Goal: Transaction & Acquisition: Purchase product/service

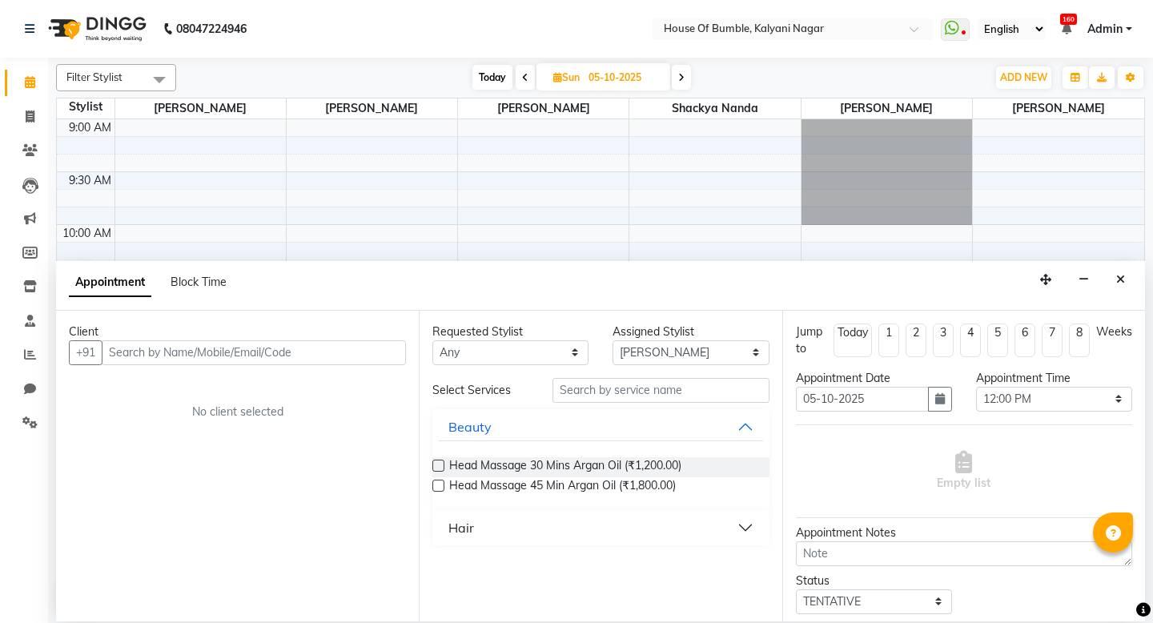
select select "9480"
select select "720"
select select "tentative"
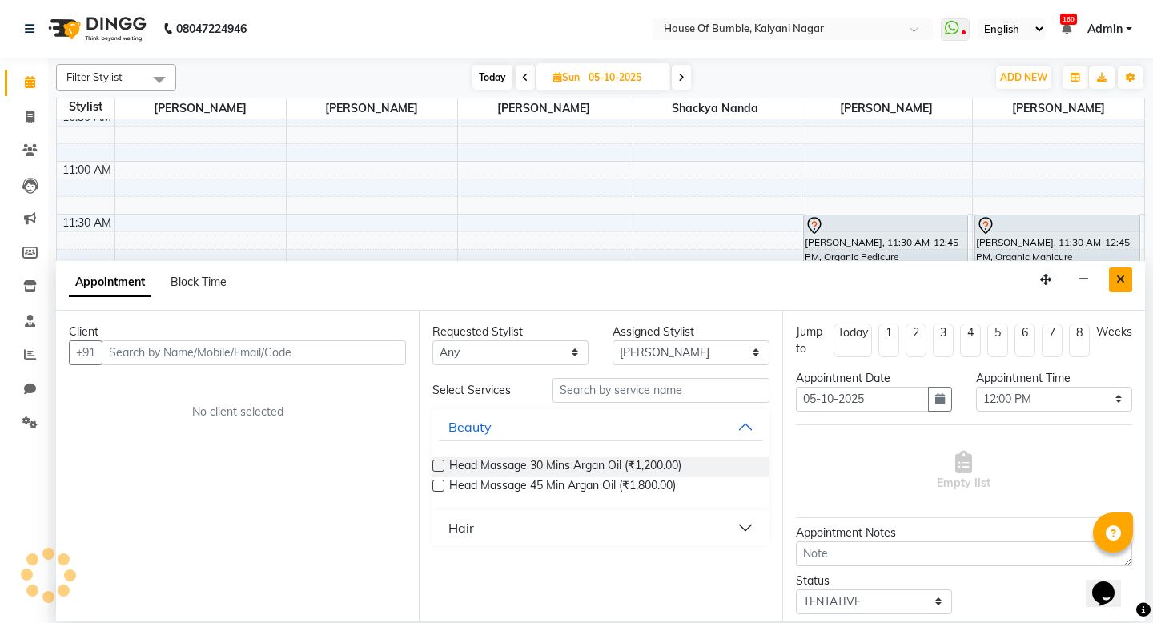
click at [1123, 284] on button "Close" at bounding box center [1120, 279] width 23 height 25
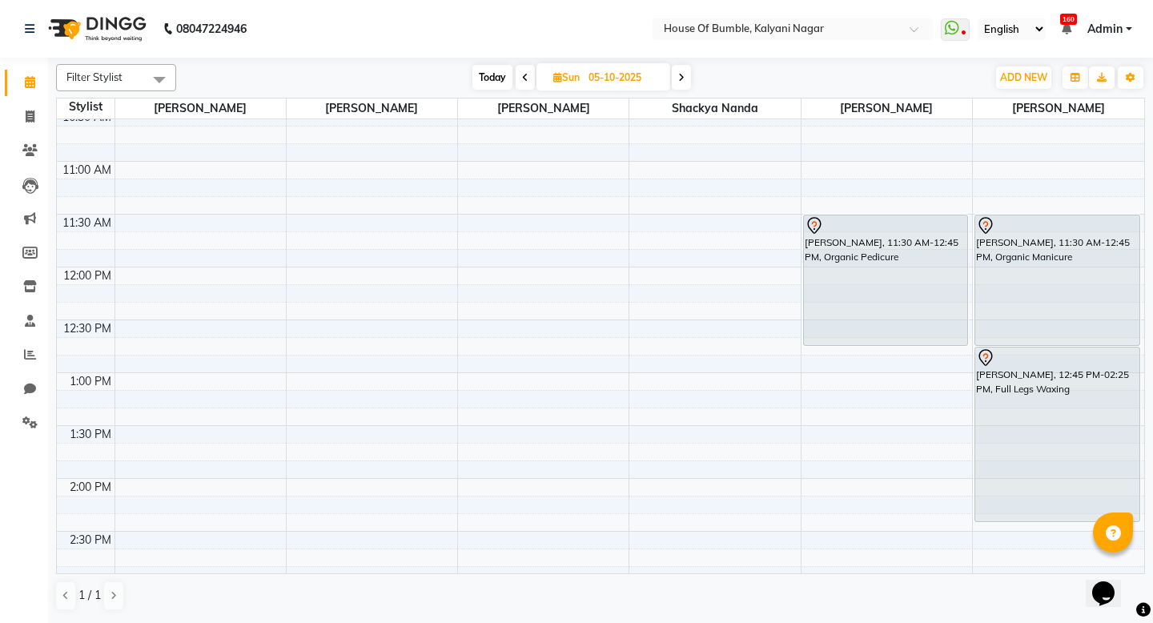
click at [494, 71] on span "Today" at bounding box center [492, 77] width 40 height 25
type input "04-10-2025"
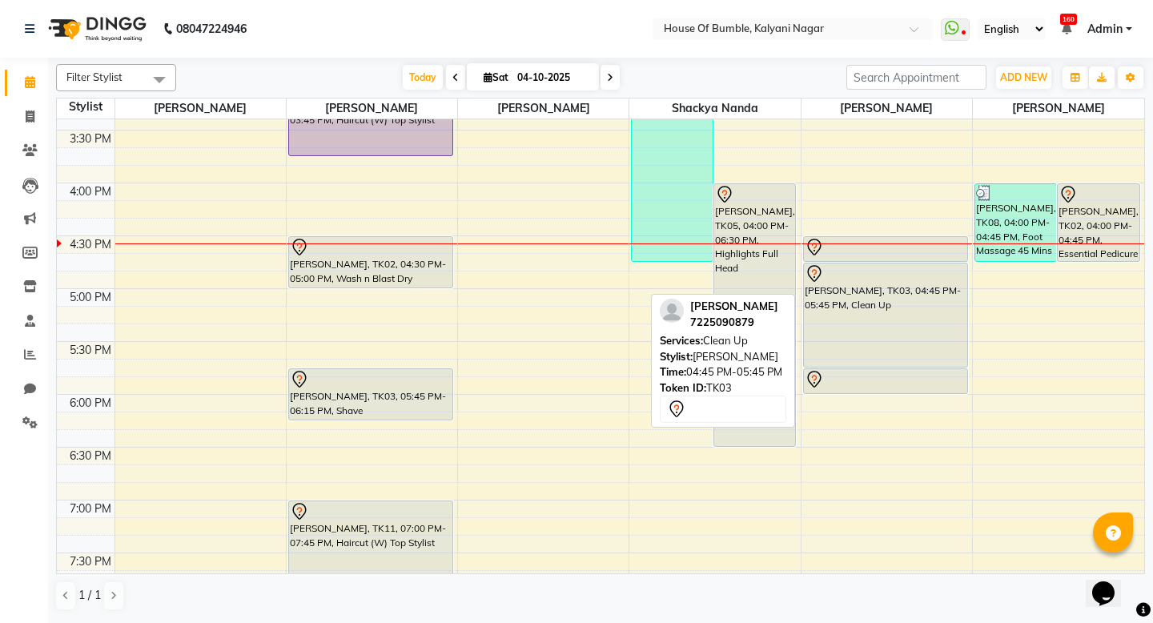
scroll to position [666, 0]
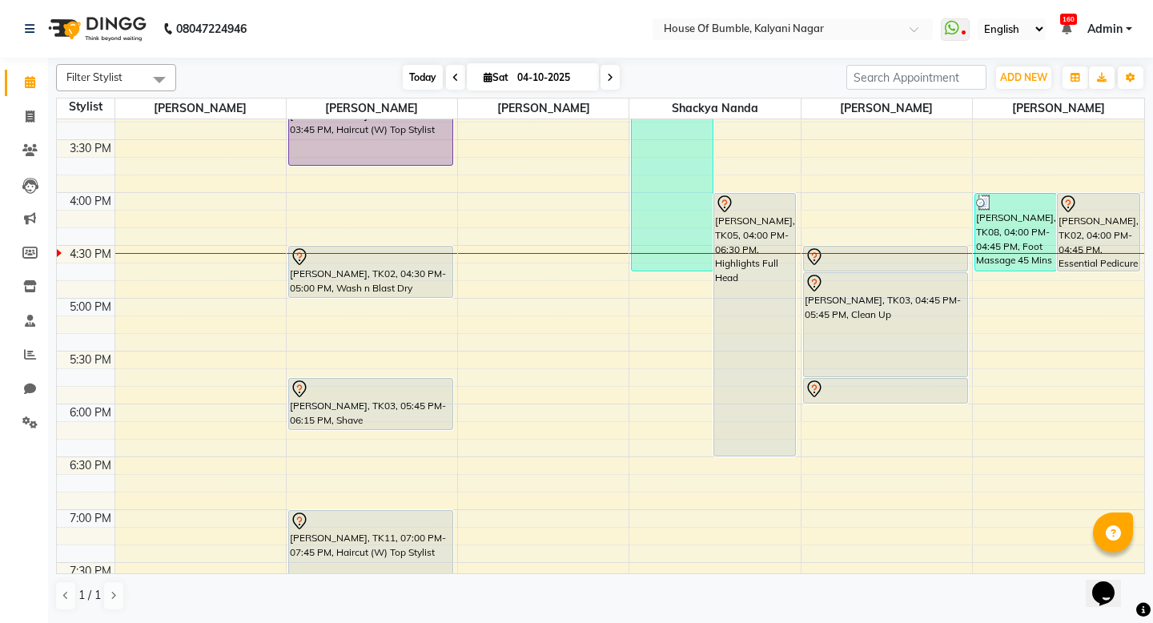
click at [430, 78] on span "Today" at bounding box center [423, 77] width 40 height 25
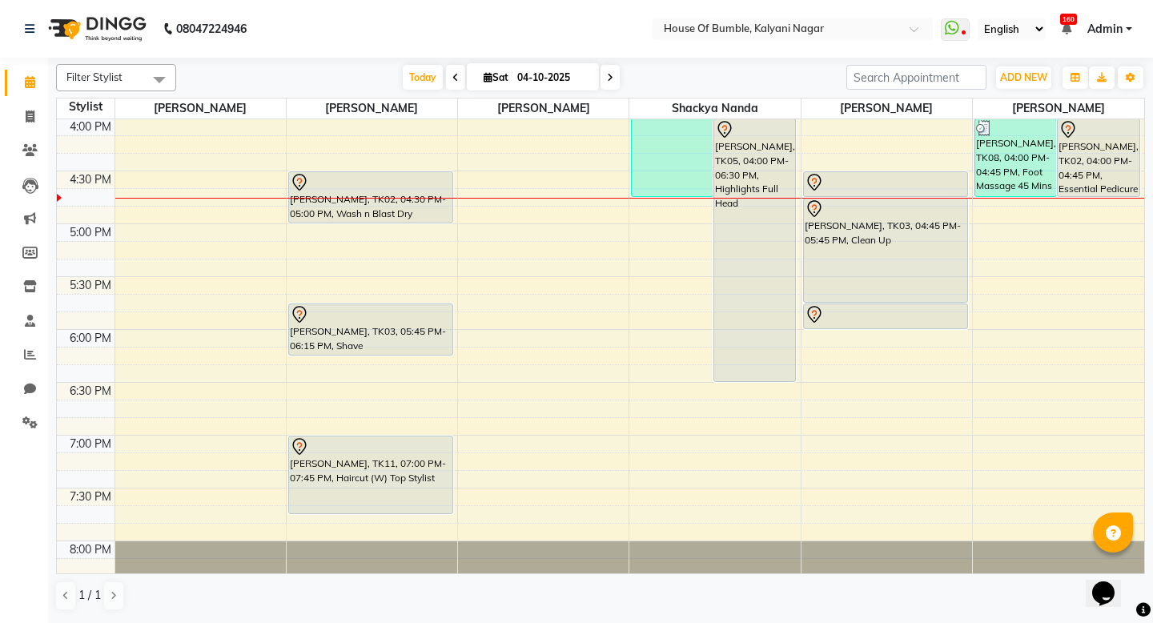
scroll to position [628, 0]
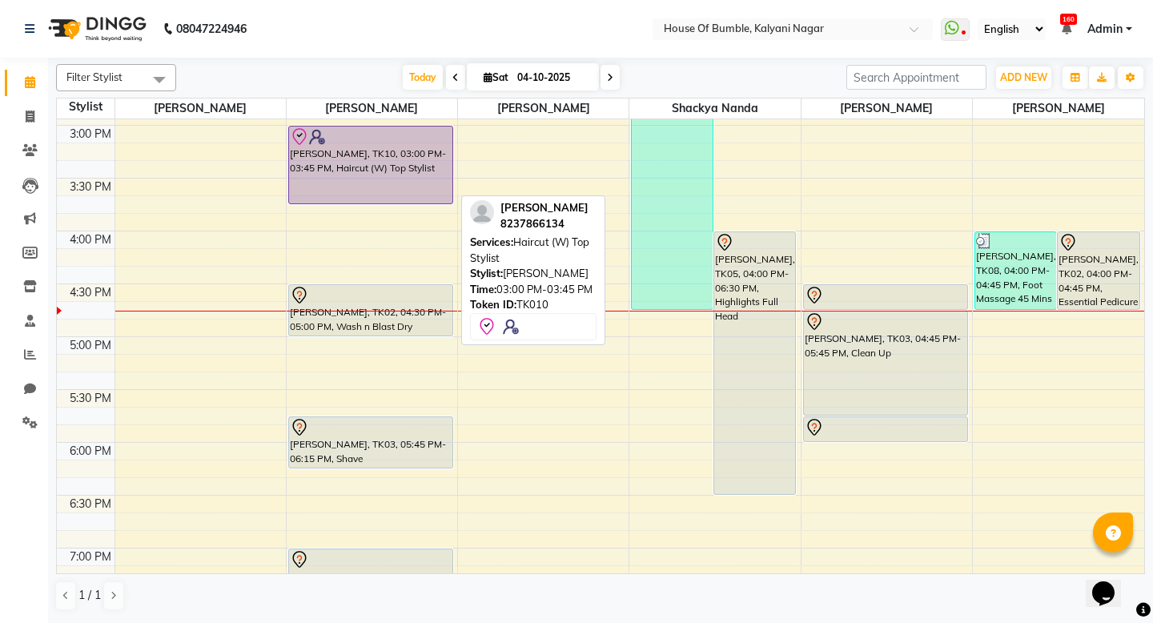
click at [359, 169] on div "[PERSON_NAME], TK10, 03:00 PM-03:45 PM, Haircut (W) Top Stylist" at bounding box center [370, 164] width 163 height 77
select select "8"
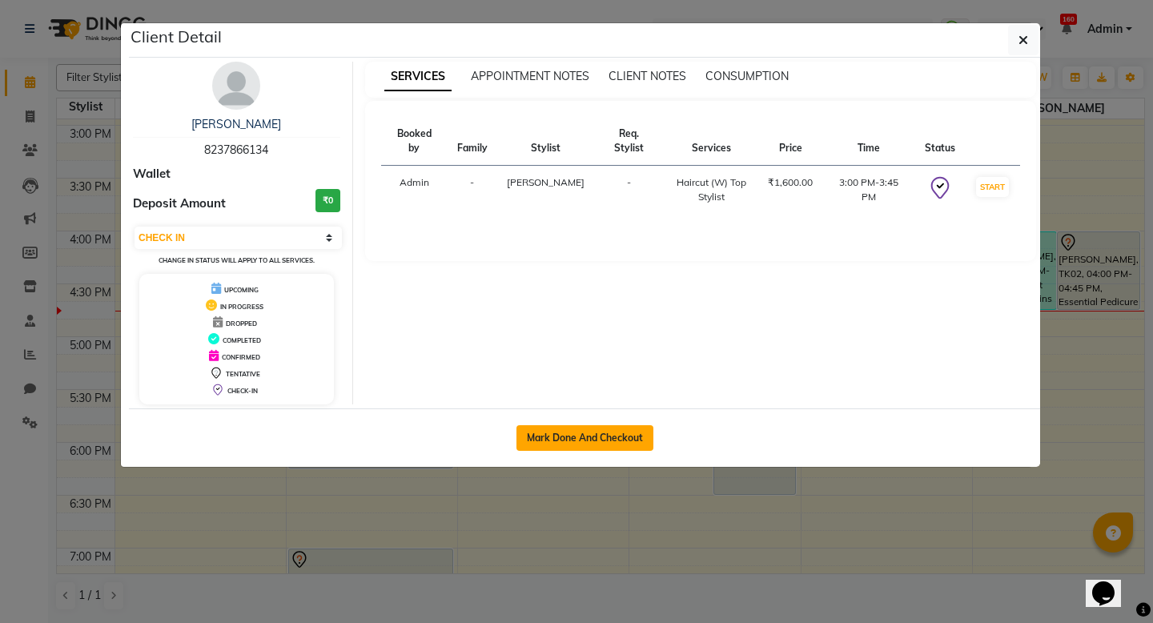
click at [573, 436] on button "Mark Done And Checkout" at bounding box center [584, 438] width 137 height 26
select select "579"
select select "service"
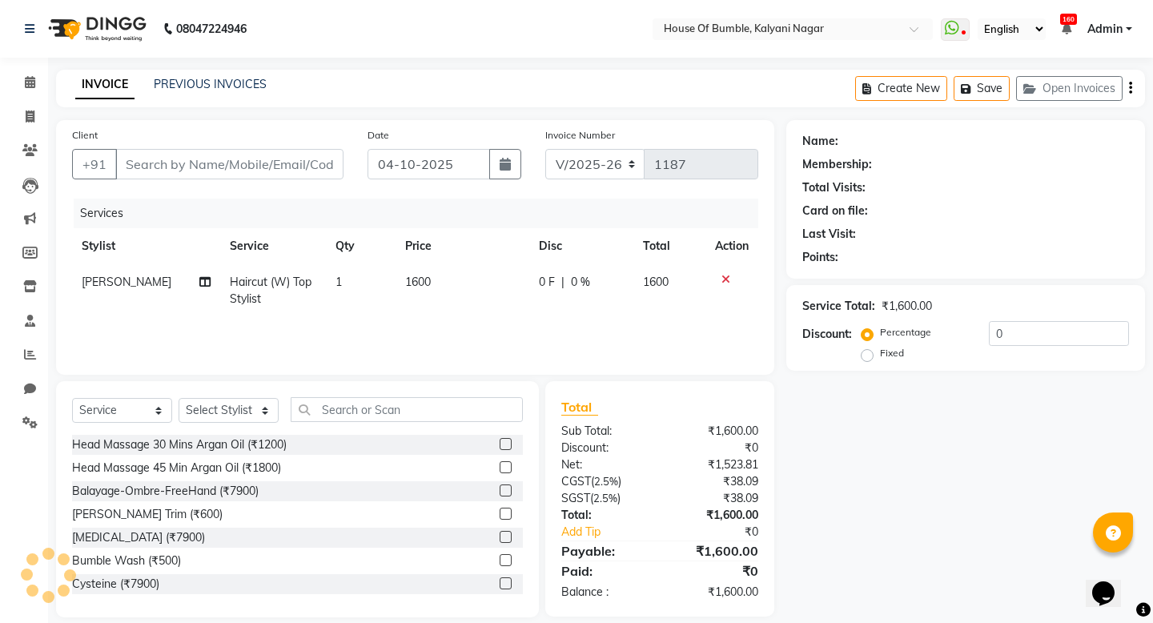
type input "8237866134"
select select "9480"
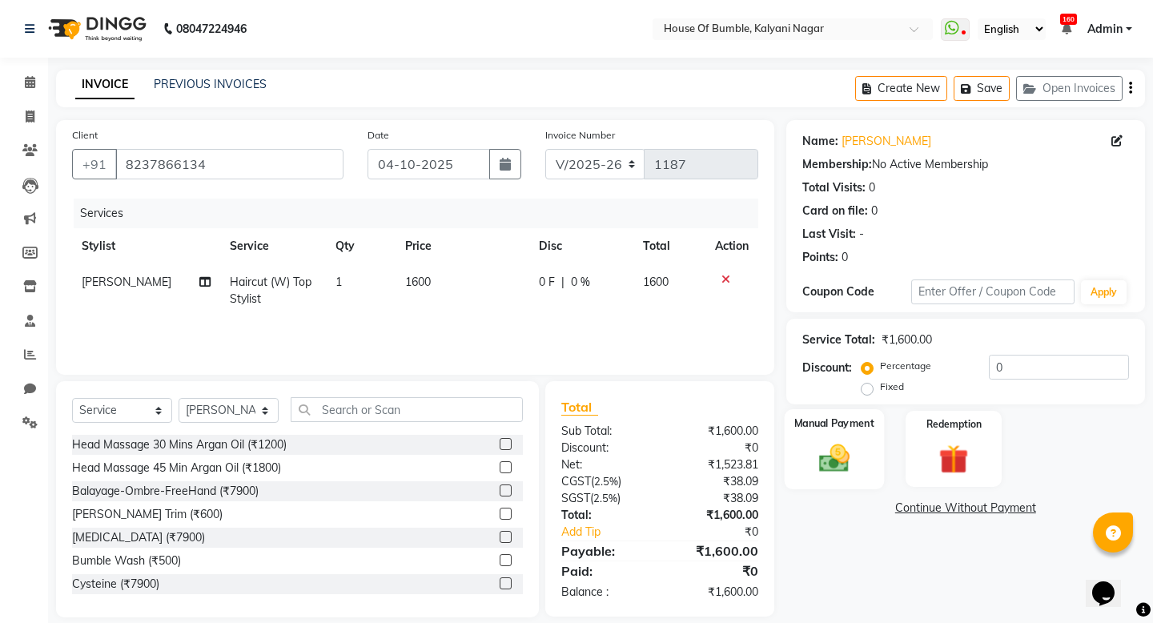
click at [815, 460] on img at bounding box center [834, 457] width 50 height 35
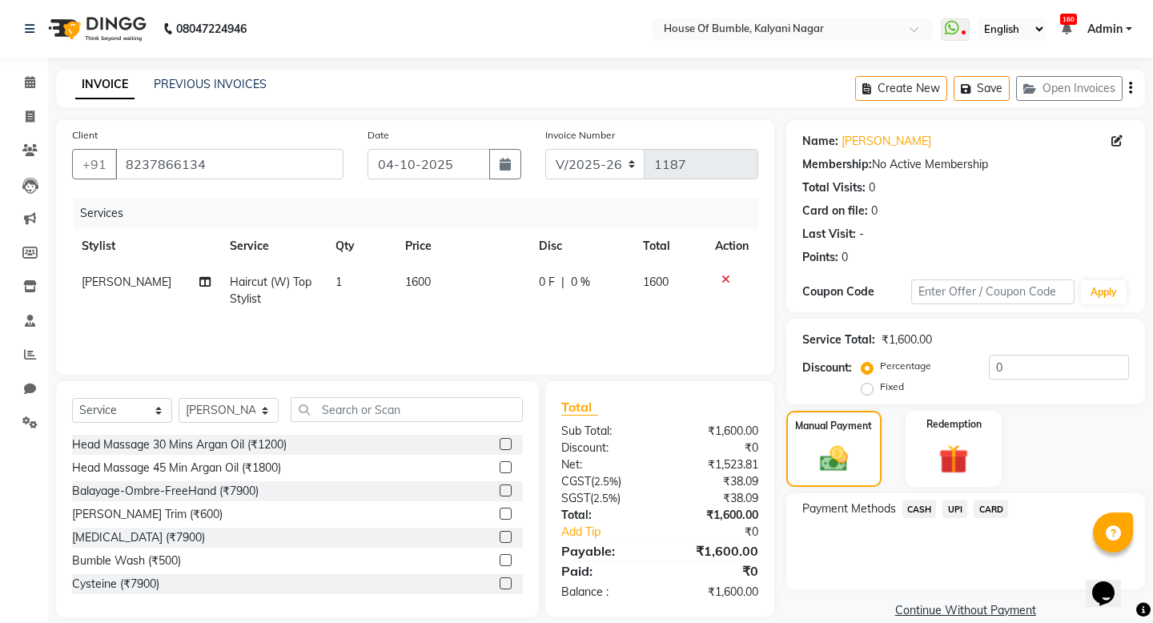
click at [989, 515] on span "CARD" at bounding box center [990, 509] width 34 height 18
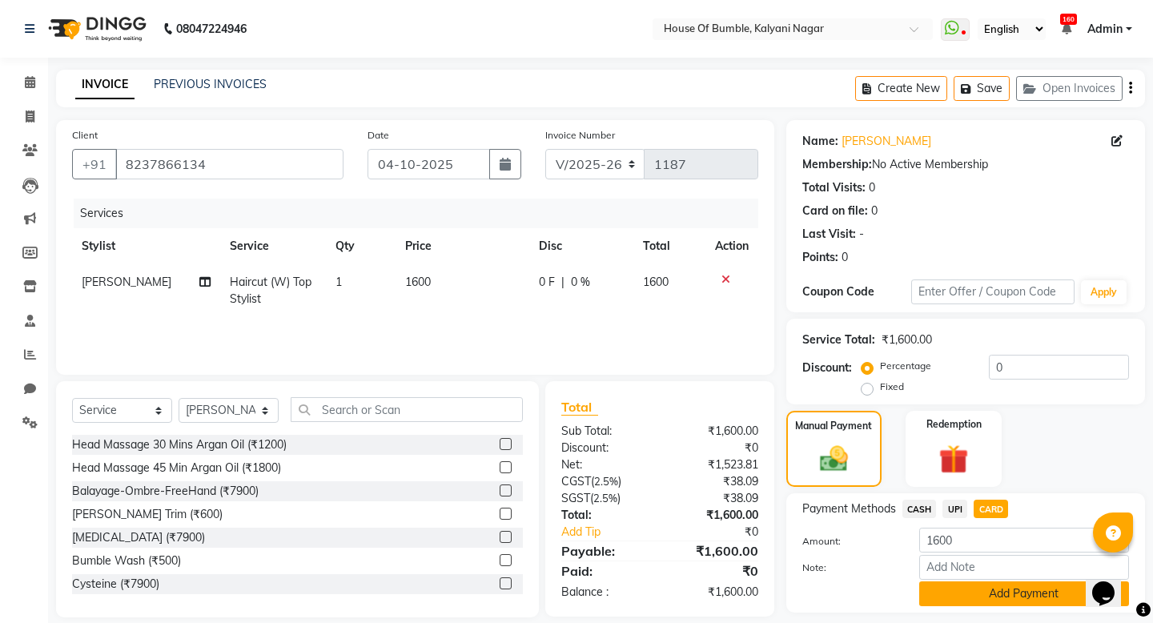
click at [999, 581] on button "Add Payment" at bounding box center [1024, 593] width 210 height 25
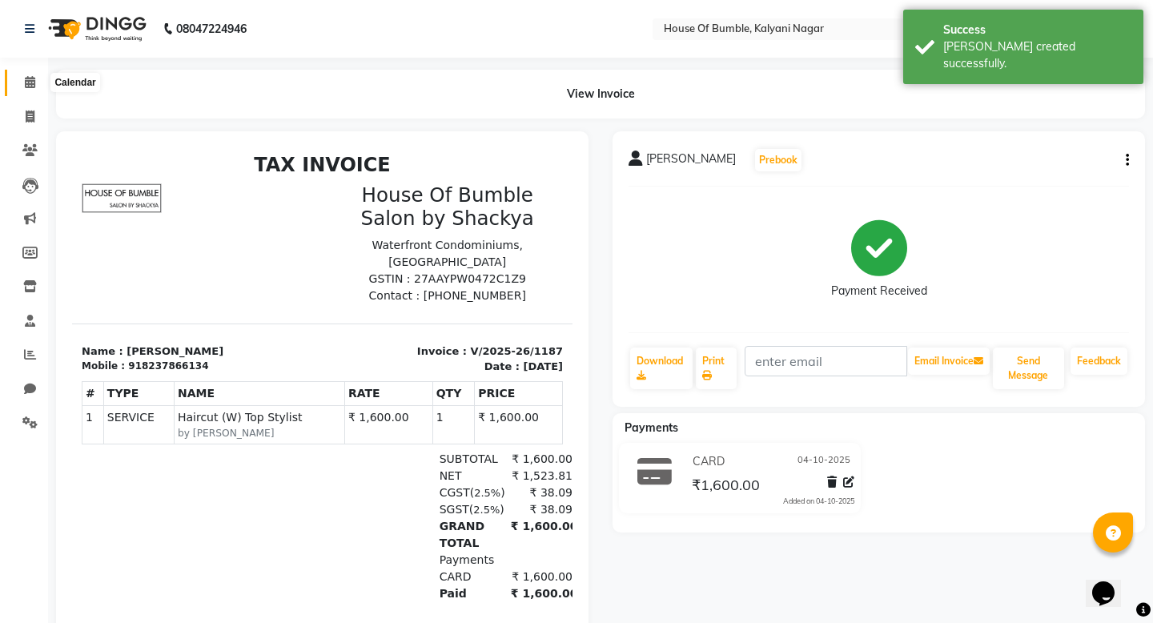
click at [34, 78] on icon at bounding box center [30, 82] width 10 height 12
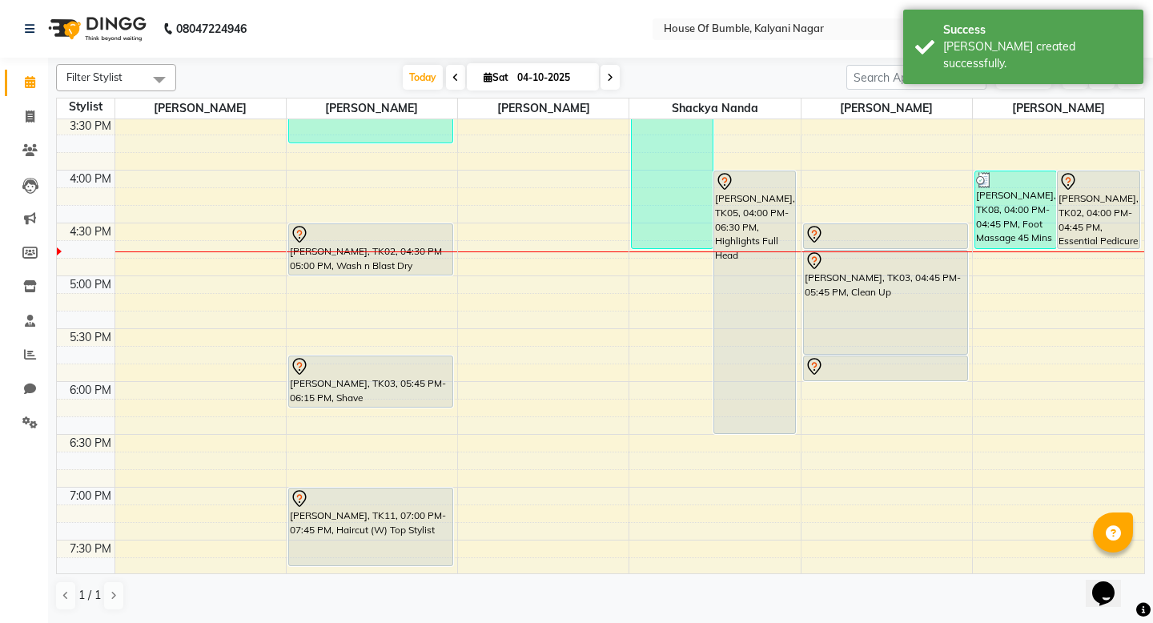
scroll to position [578, 0]
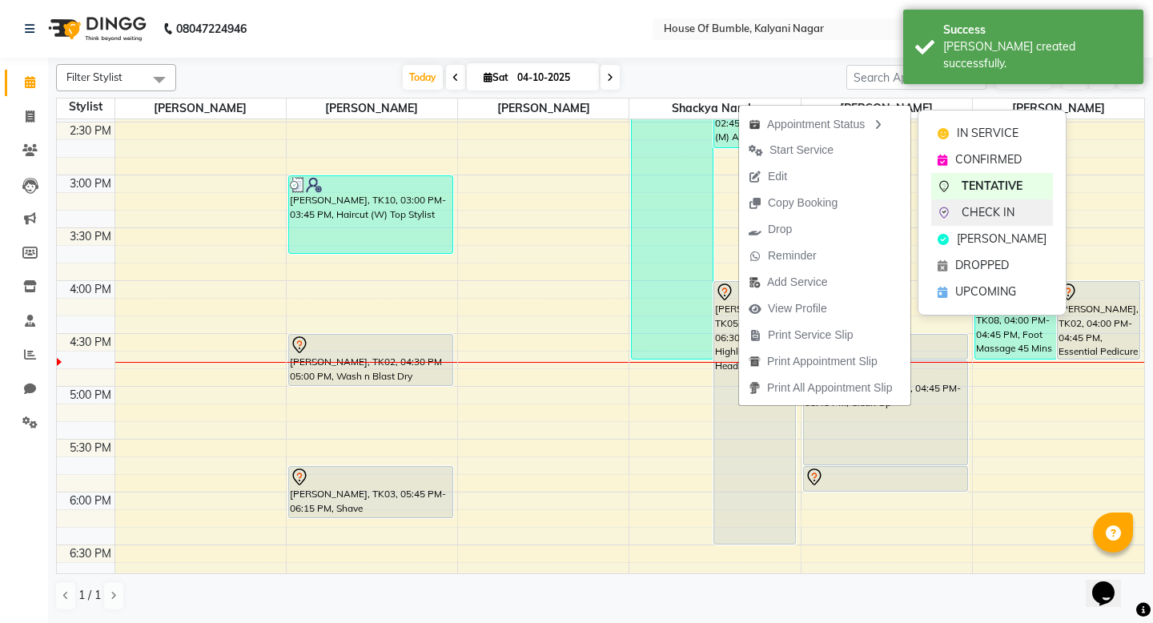
click at [1007, 203] on div "CHECK IN" at bounding box center [992, 212] width 122 height 26
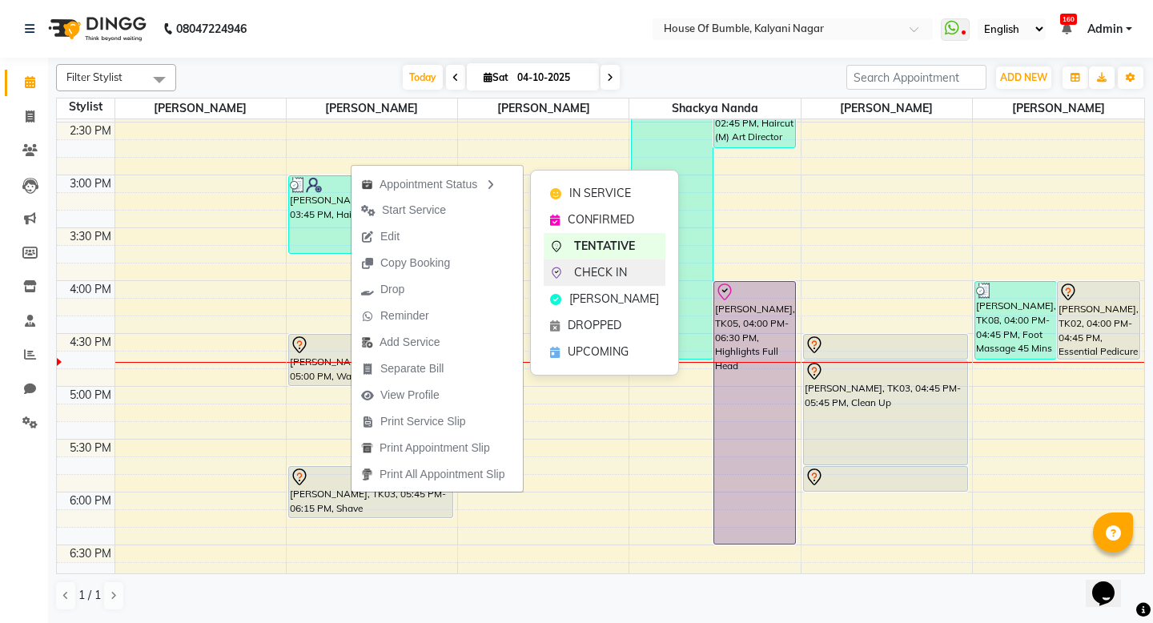
click at [591, 276] on span "CHECK IN" at bounding box center [600, 272] width 53 height 17
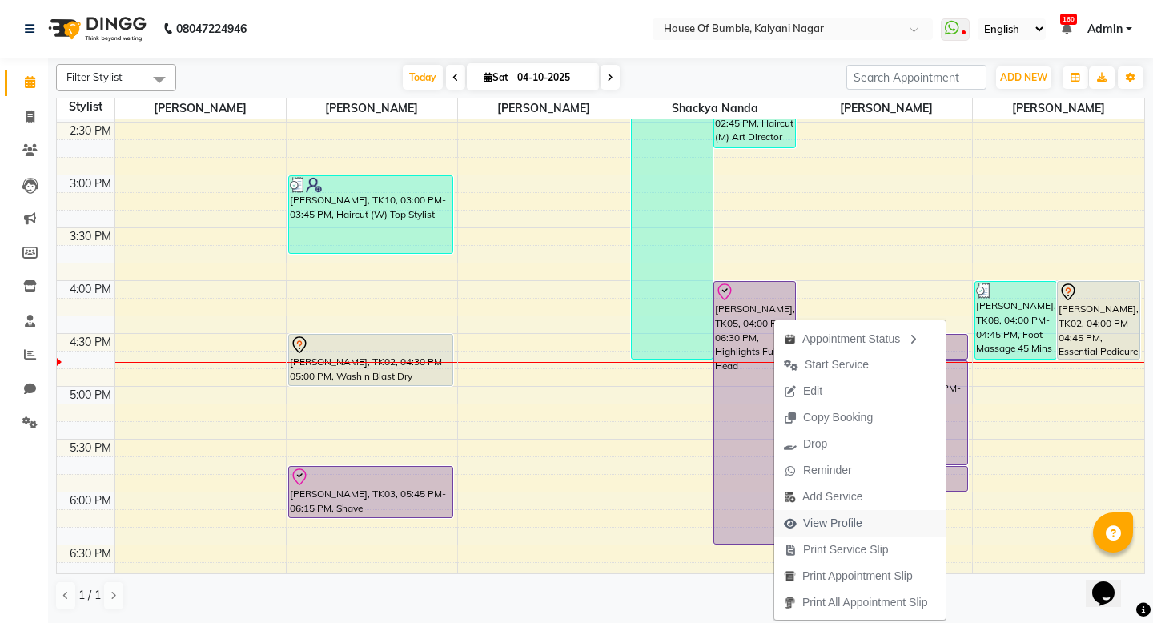
click at [810, 531] on span "View Profile" at bounding box center [832, 523] width 59 height 17
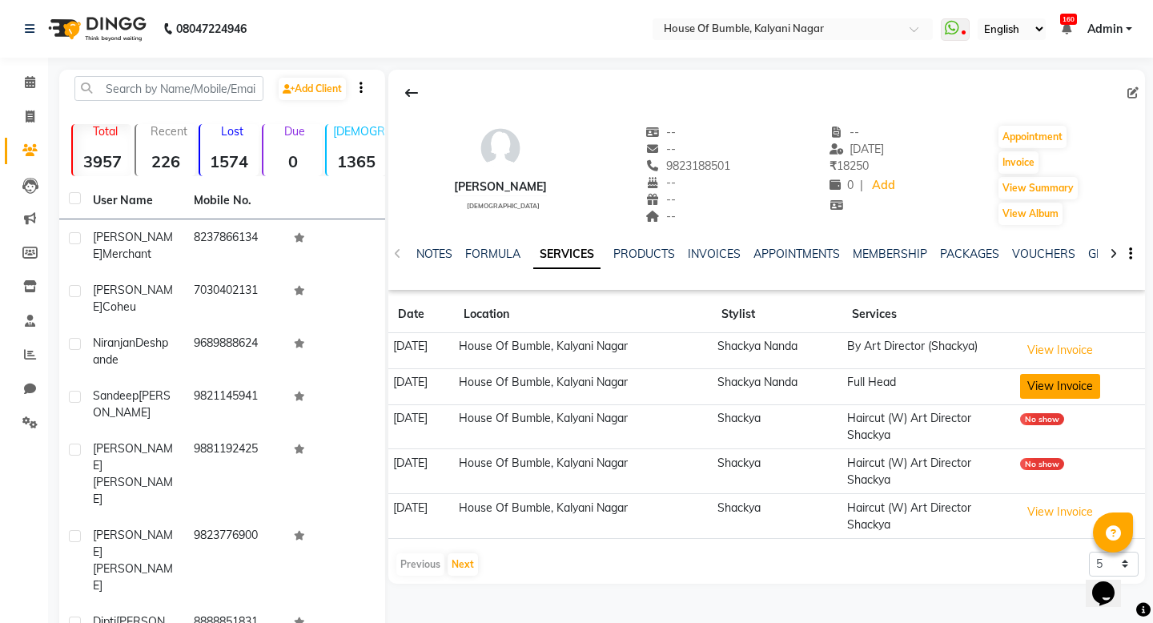
click at [1061, 393] on button "View Invoice" at bounding box center [1060, 386] width 80 height 25
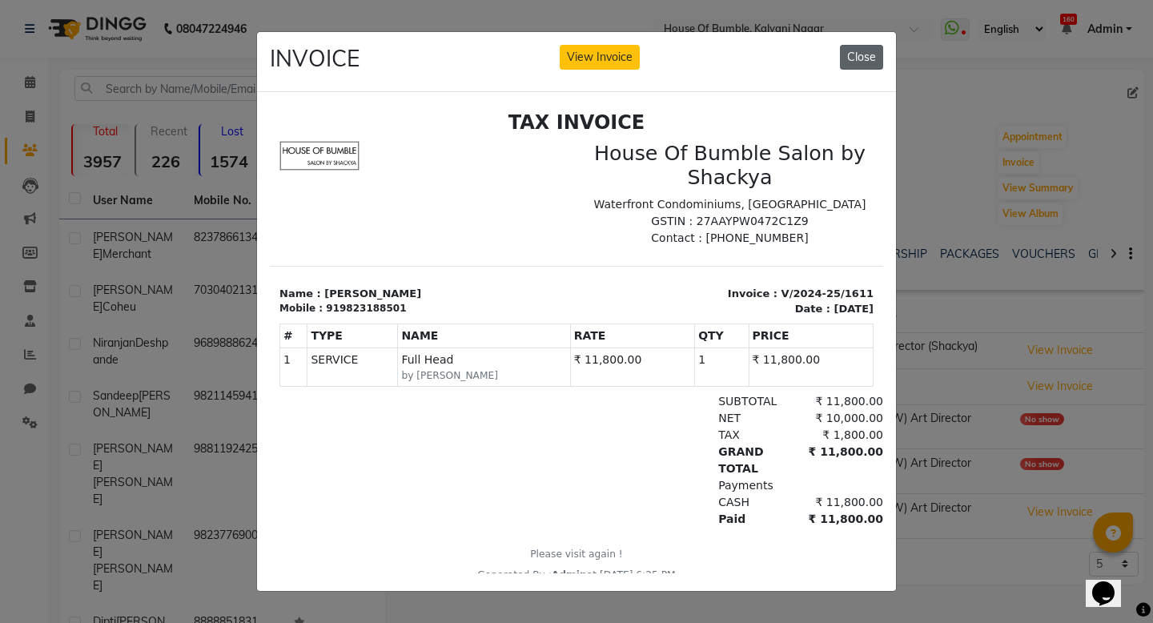
click at [868, 54] on button "Close" at bounding box center [861, 57] width 43 height 25
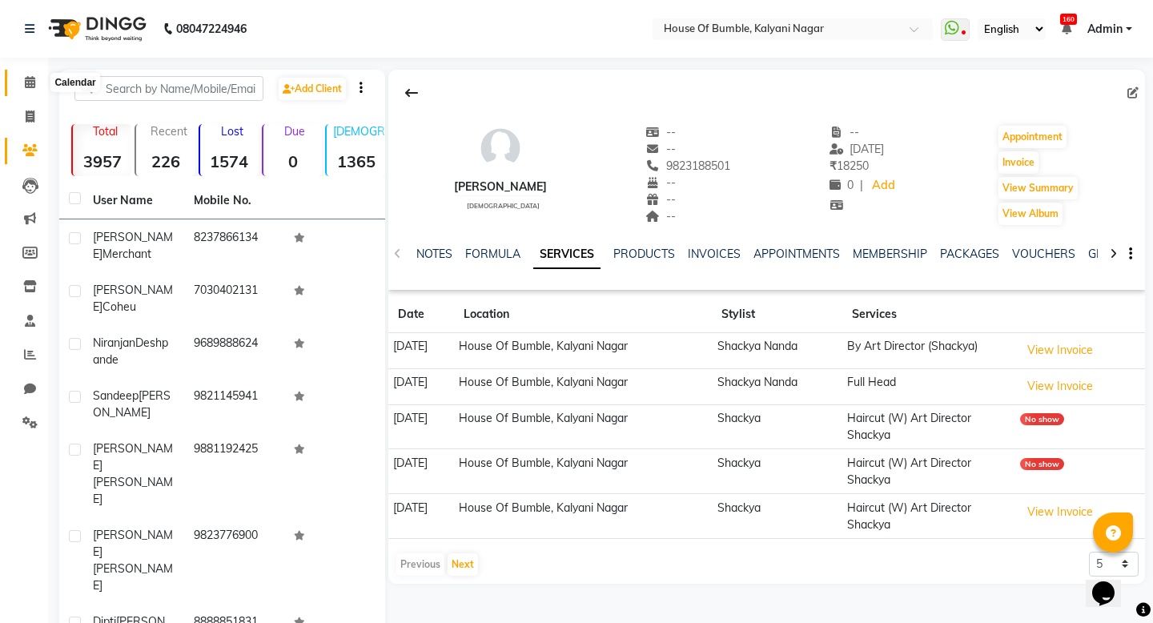
click at [27, 74] on span at bounding box center [30, 83] width 28 height 18
